Goal: Find contact information: Find contact information

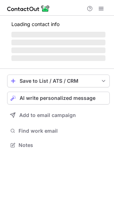
scroll to position [149, 114]
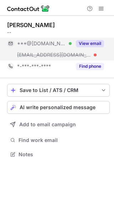
click at [94, 41] on button "View email" at bounding box center [90, 43] width 28 height 7
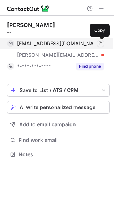
click at [98, 41] on span at bounding box center [101, 44] width 6 height 6
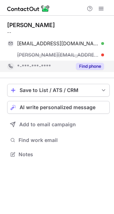
click at [84, 67] on button "Find phone" at bounding box center [90, 66] width 28 height 7
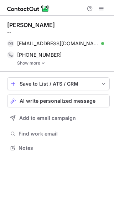
scroll to position [4, 4]
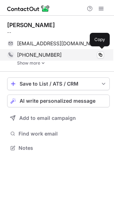
click at [43, 60] on div "+18505126472 Copy" at bounding box center [55, 54] width 97 height 11
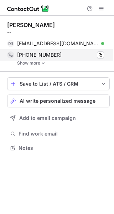
click at [43, 60] on div "+18505126472 Copy" at bounding box center [55, 54] width 97 height 11
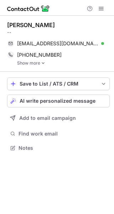
click at [33, 61] on link "Show more" at bounding box center [63, 63] width 93 height 5
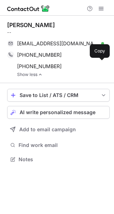
scroll to position [154, 114]
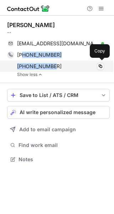
drag, startPoint x: 22, startPoint y: 54, endPoint x: 56, endPoint y: 69, distance: 37.0
click at [56, 69] on div "+18505126472 Copy +19045874001 Copy" at bounding box center [55, 60] width 97 height 23
copy div "8505126472 Copy +19045874001"
